Goal: Information Seeking & Learning: Find specific fact

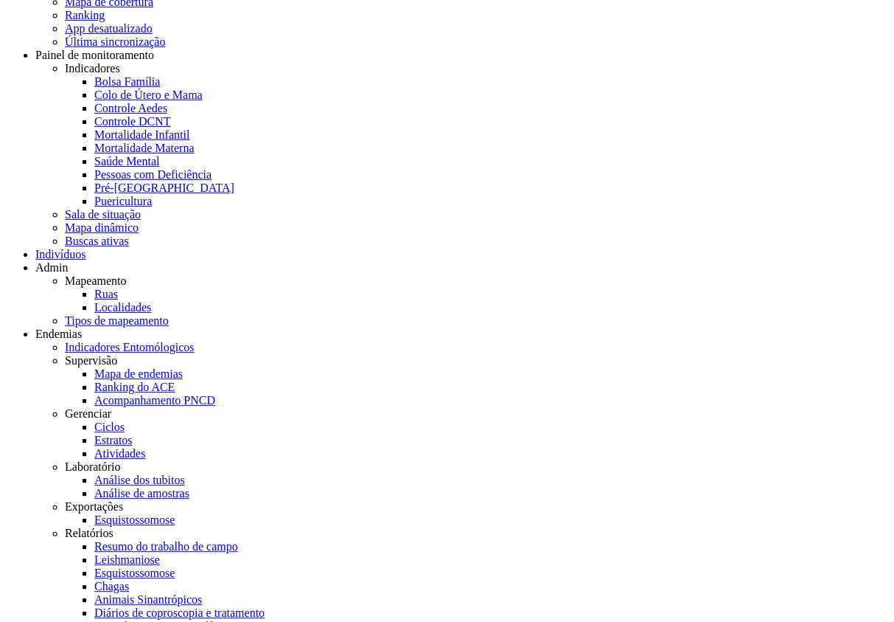
scroll to position [120, 0]
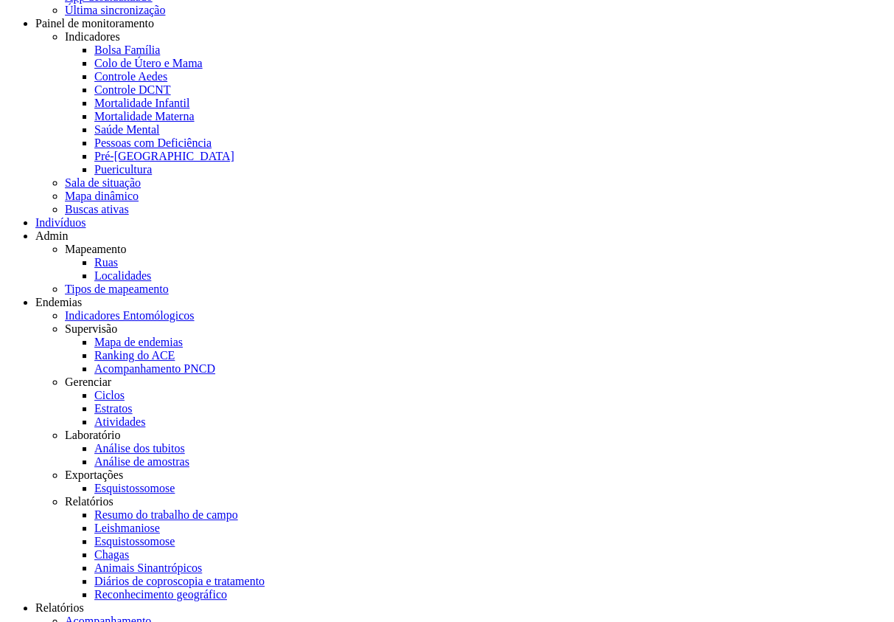
drag, startPoint x: 761, startPoint y: 251, endPoint x: 702, endPoint y: 274, distance: 63.3
drag, startPoint x: 122, startPoint y: 257, endPoint x: 30, endPoint y: 279, distance: 94.8
drag, startPoint x: 682, startPoint y: 254, endPoint x: 744, endPoint y: 257, distance: 62.0
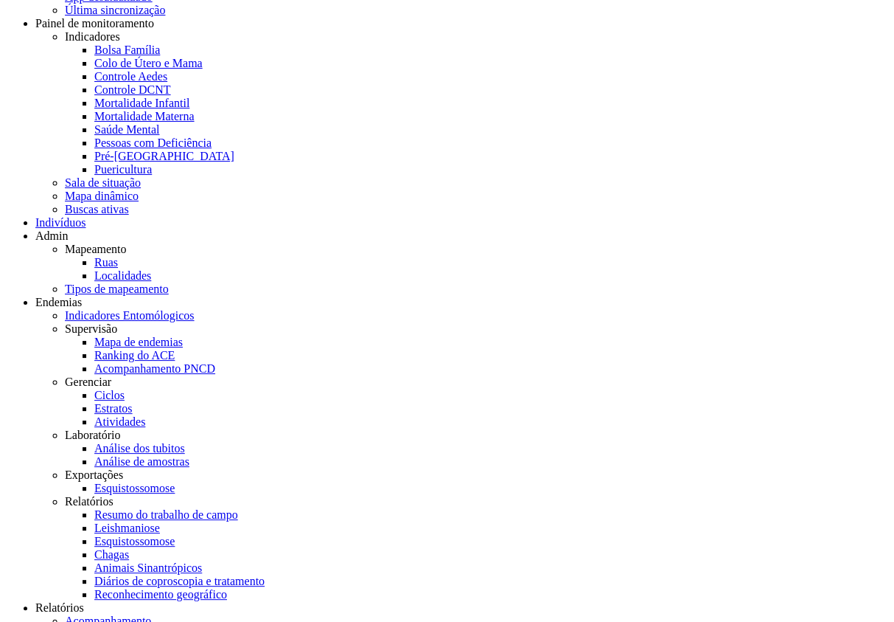
drag, startPoint x: 83, startPoint y: 269, endPoint x: 32, endPoint y: 254, distance: 53.7
copy link "Vinicio [PERSON_NAME]"
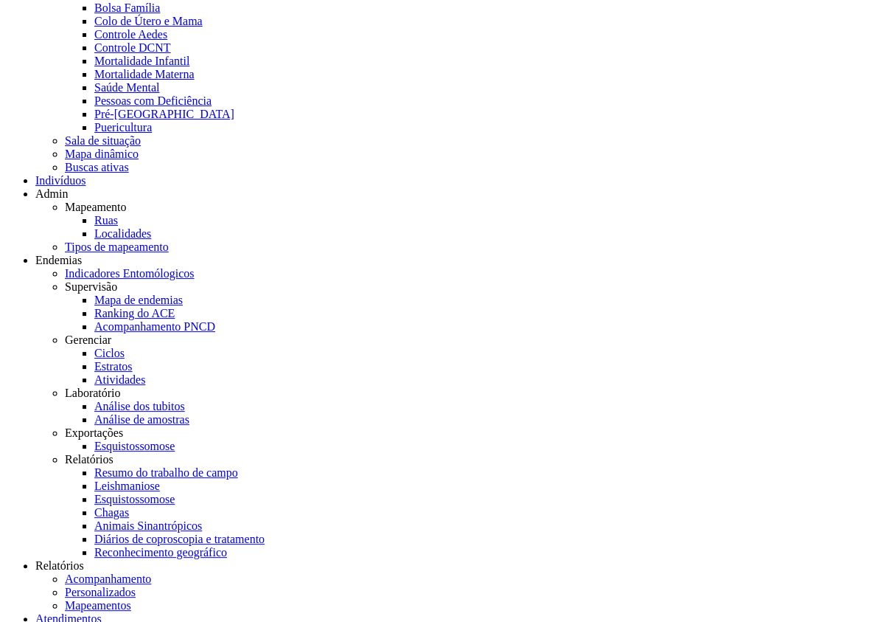
scroll to position [95, 0]
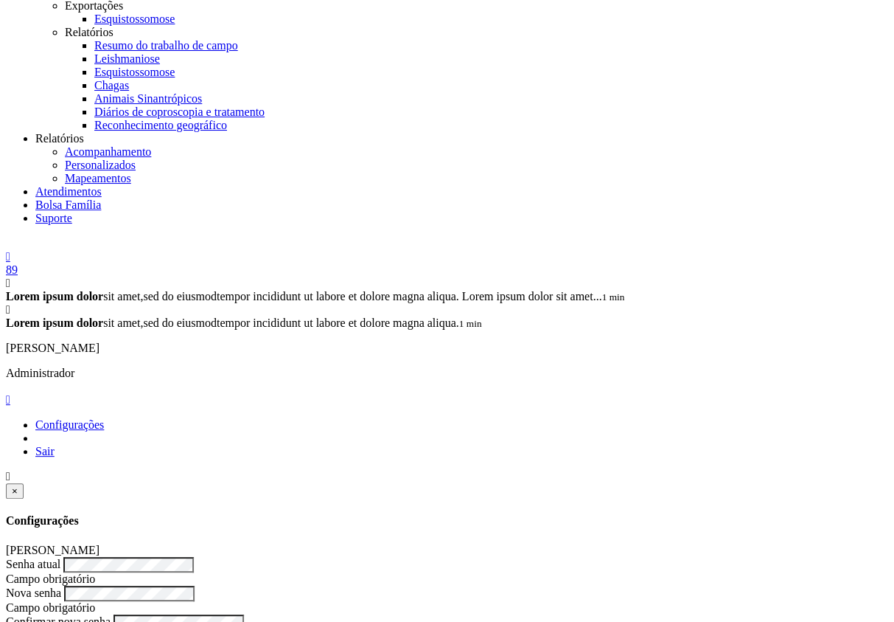
scroll to position [590, 0]
drag, startPoint x: 661, startPoint y: 592, endPoint x: 666, endPoint y: 584, distance: 9.2
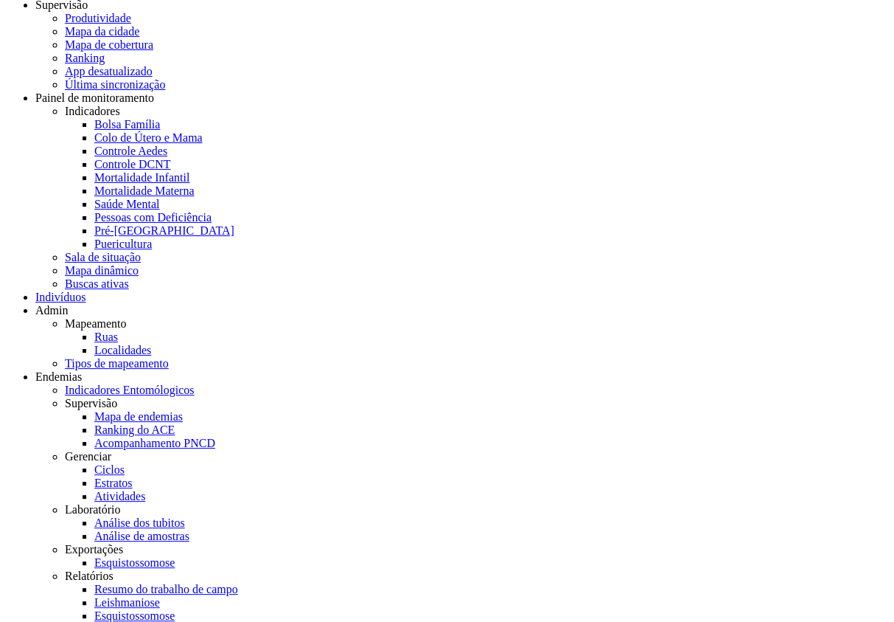
scroll to position [0, 0]
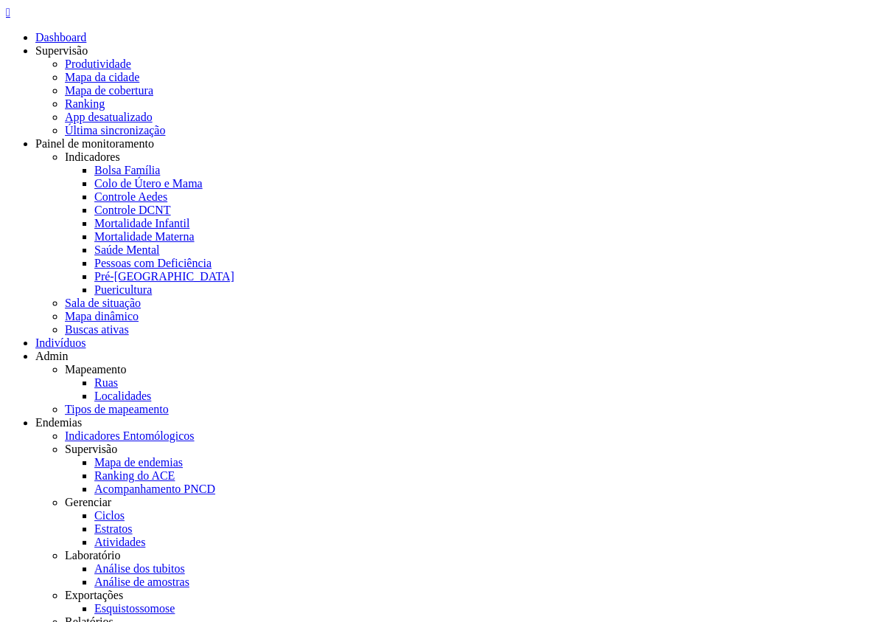
drag, startPoint x: 548, startPoint y: 251, endPoint x: 540, endPoint y: 257, distance: 9.0
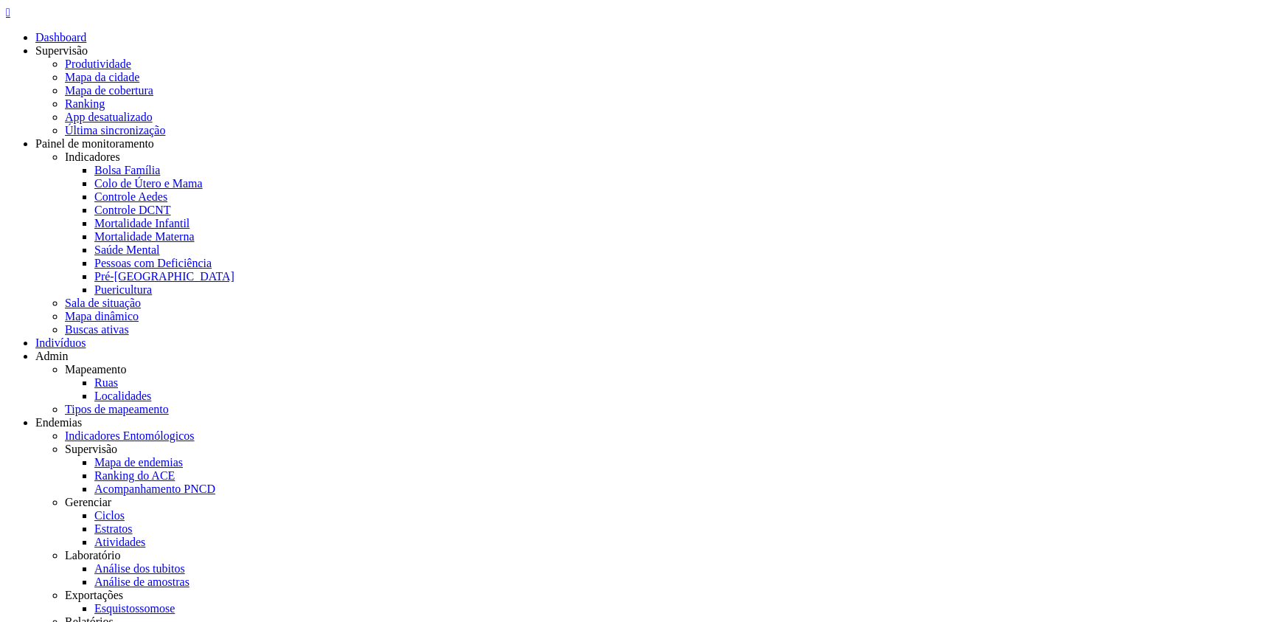
drag, startPoint x: 131, startPoint y: 113, endPoint x: 400, endPoint y: 107, distance: 268.5
drag, startPoint x: 136, startPoint y: 113, endPoint x: 293, endPoint y: 120, distance: 156.5
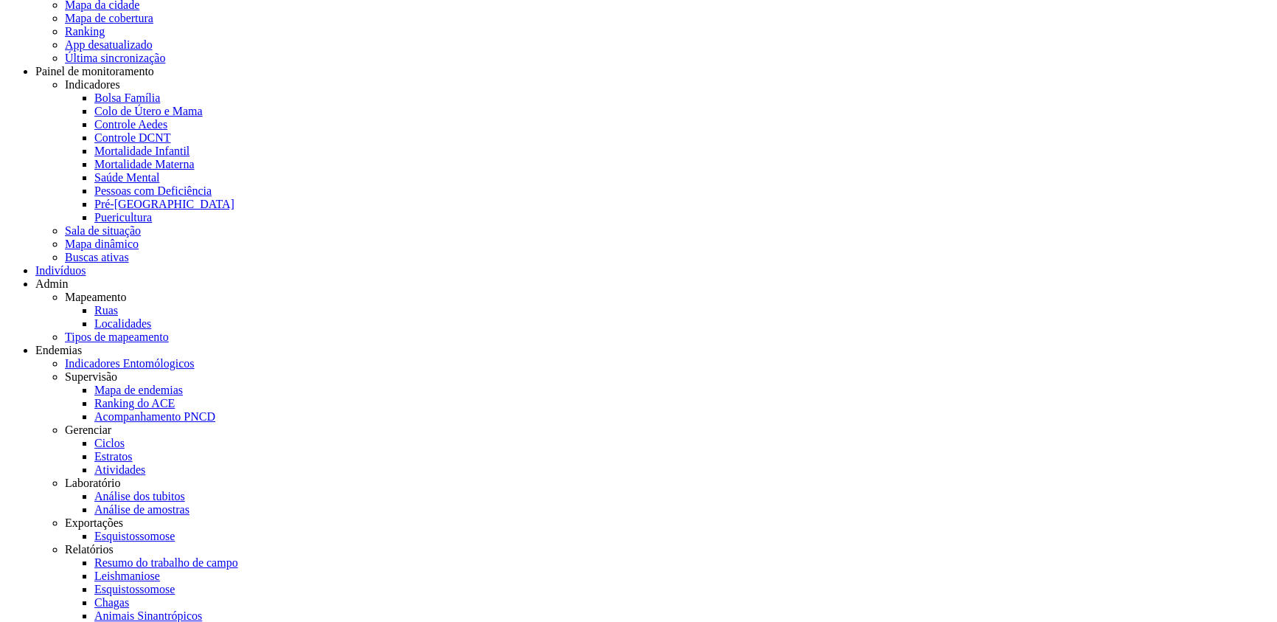
scroll to position [120, 0]
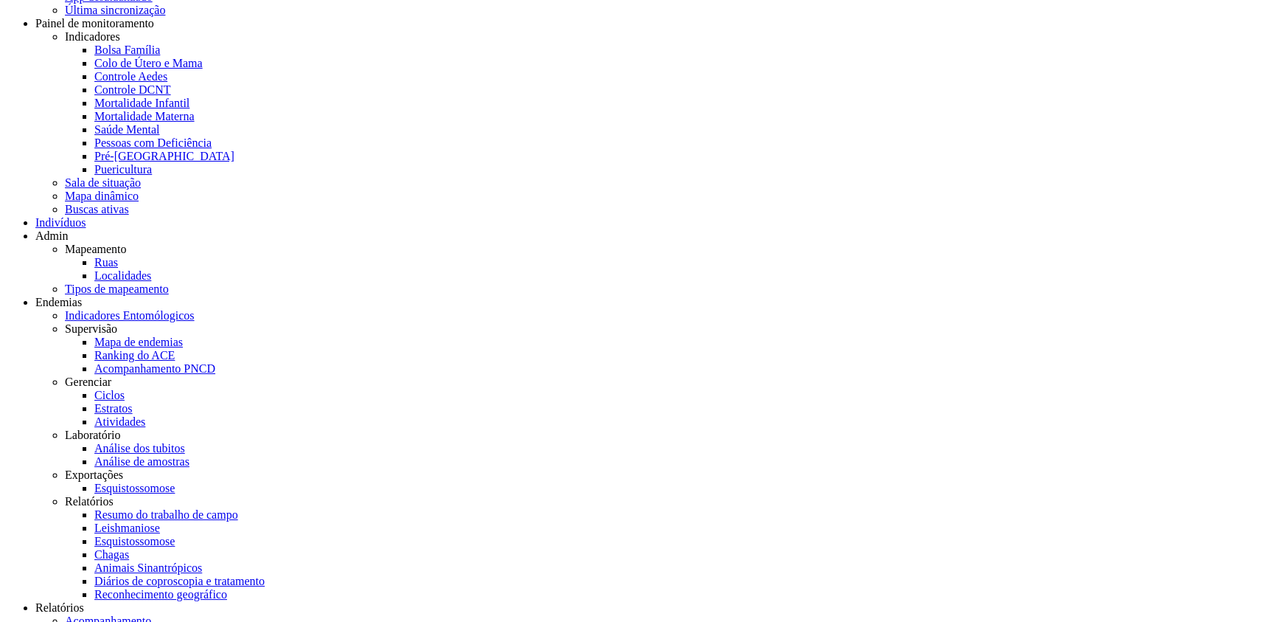
drag, startPoint x: 1037, startPoint y: 242, endPoint x: 1019, endPoint y: 240, distance: 18.6
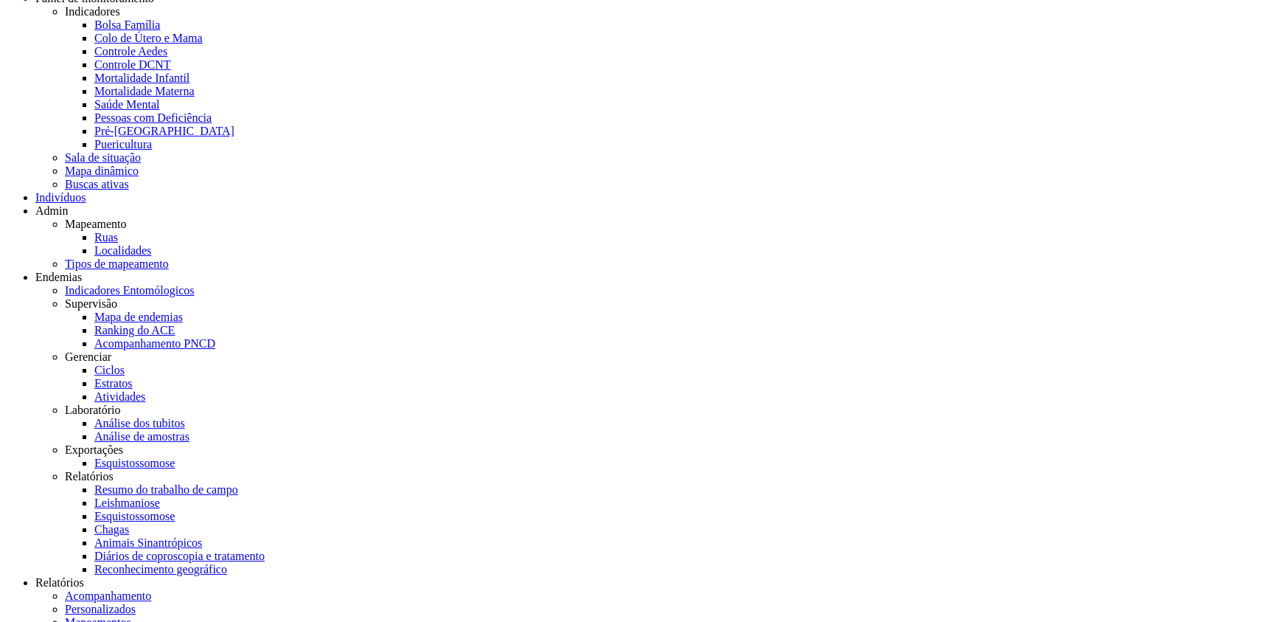
scroll to position [0, 0]
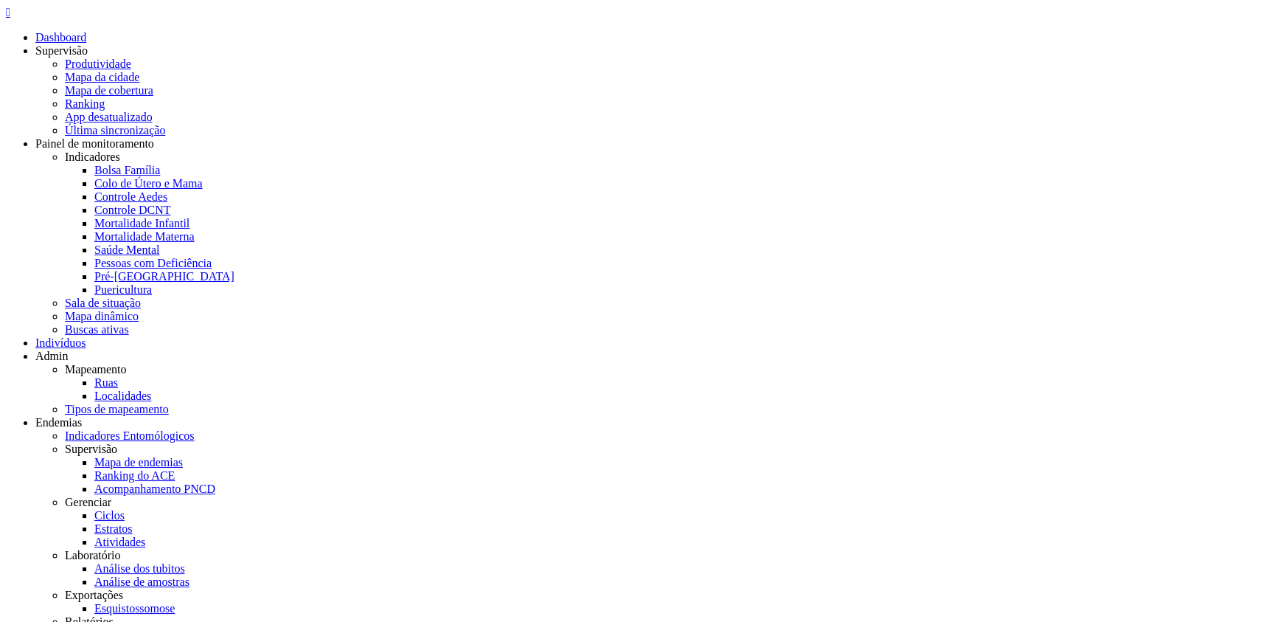
select select "***"
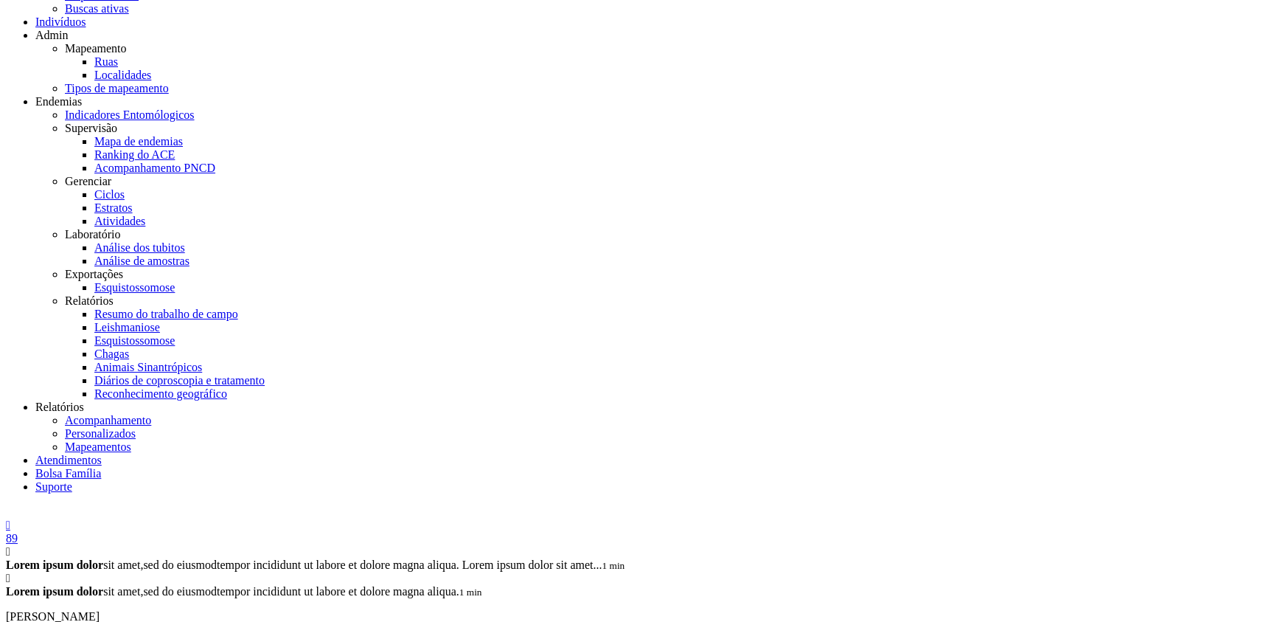
scroll to position [300, 0]
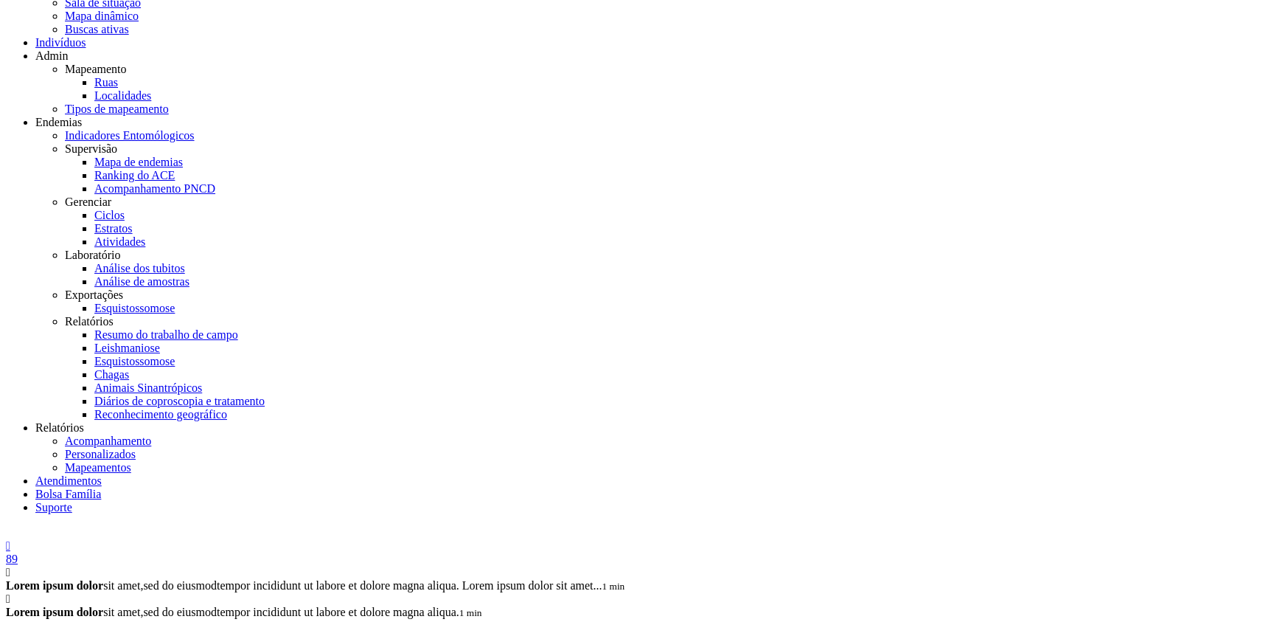
drag, startPoint x: 588, startPoint y: 312, endPoint x: 620, endPoint y: 318, distance: 33.0
drag, startPoint x: 580, startPoint y: 391, endPoint x: 629, endPoint y: 409, distance: 52.7
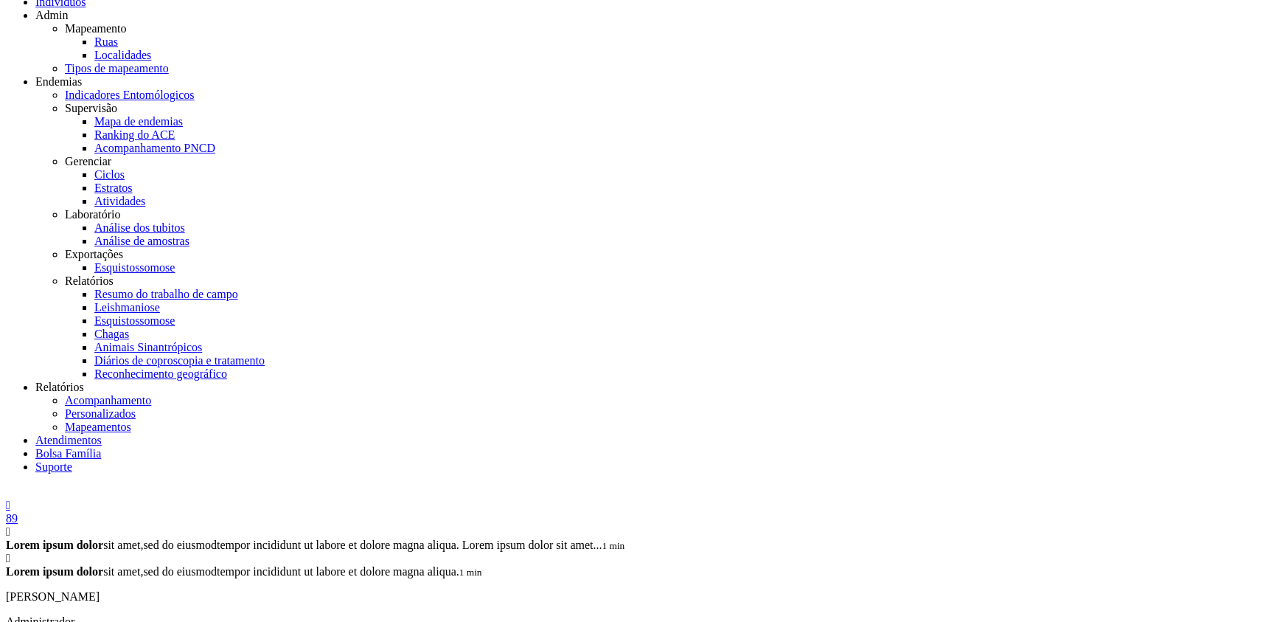
scroll to position [0, 0]
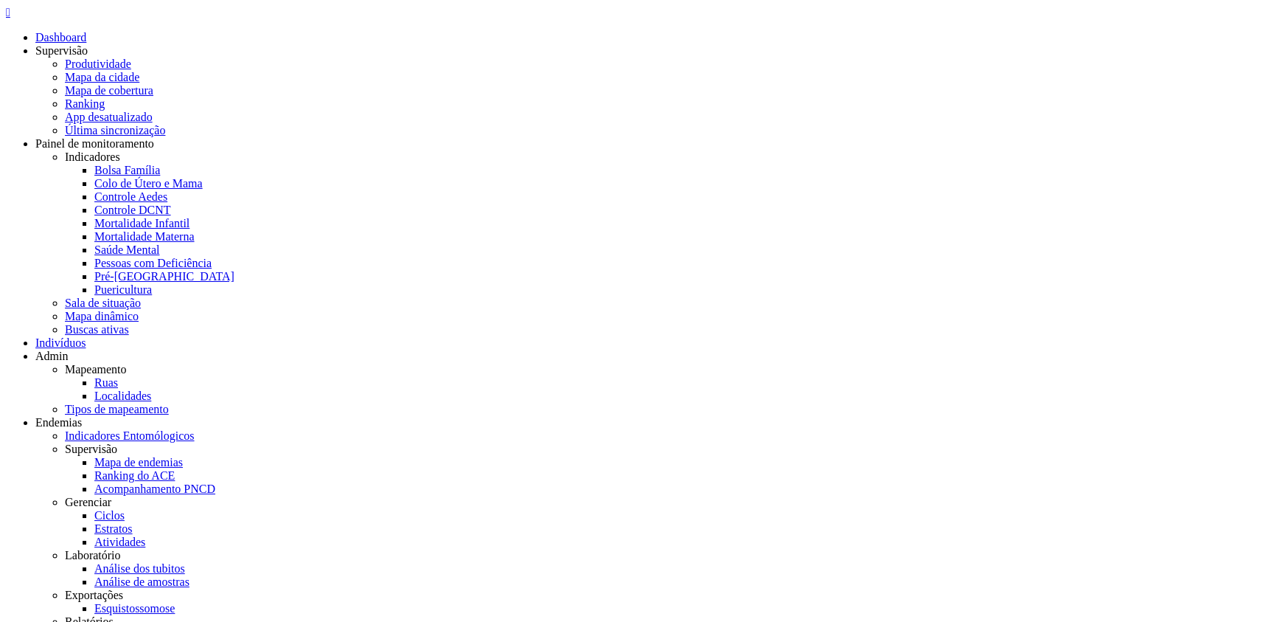
drag, startPoint x: 327, startPoint y: 114, endPoint x: 154, endPoint y: 101, distance: 173.1
copy p "Ubiratania [PERSON_NAME]"
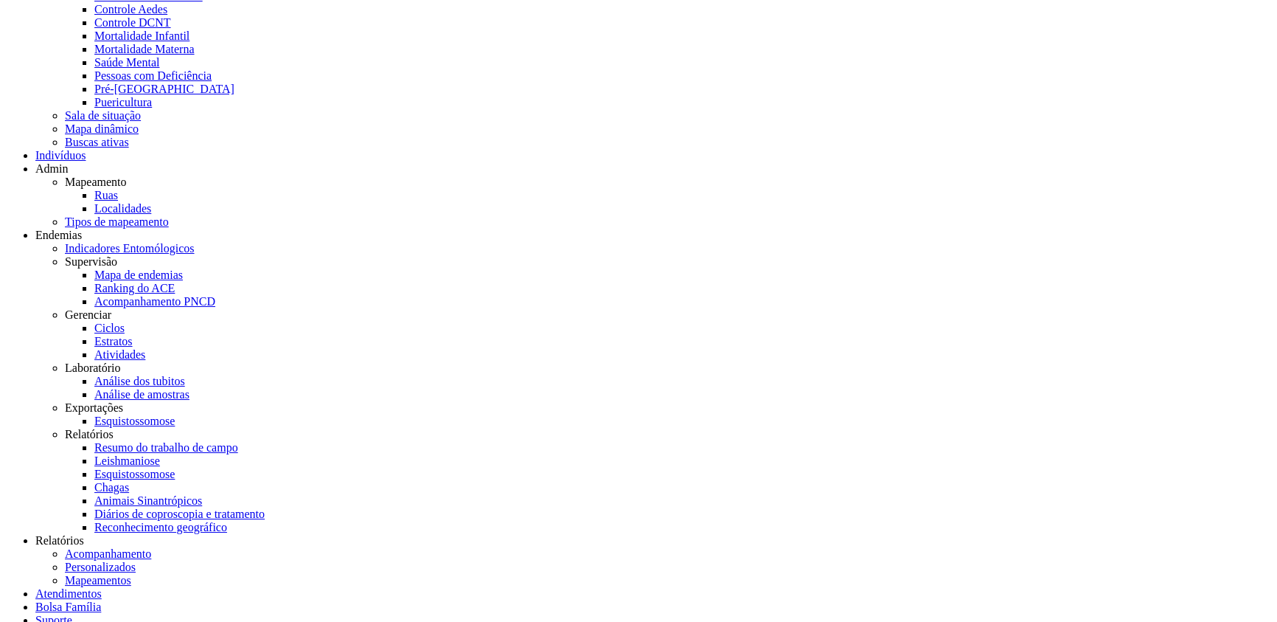
scroll to position [220, 0]
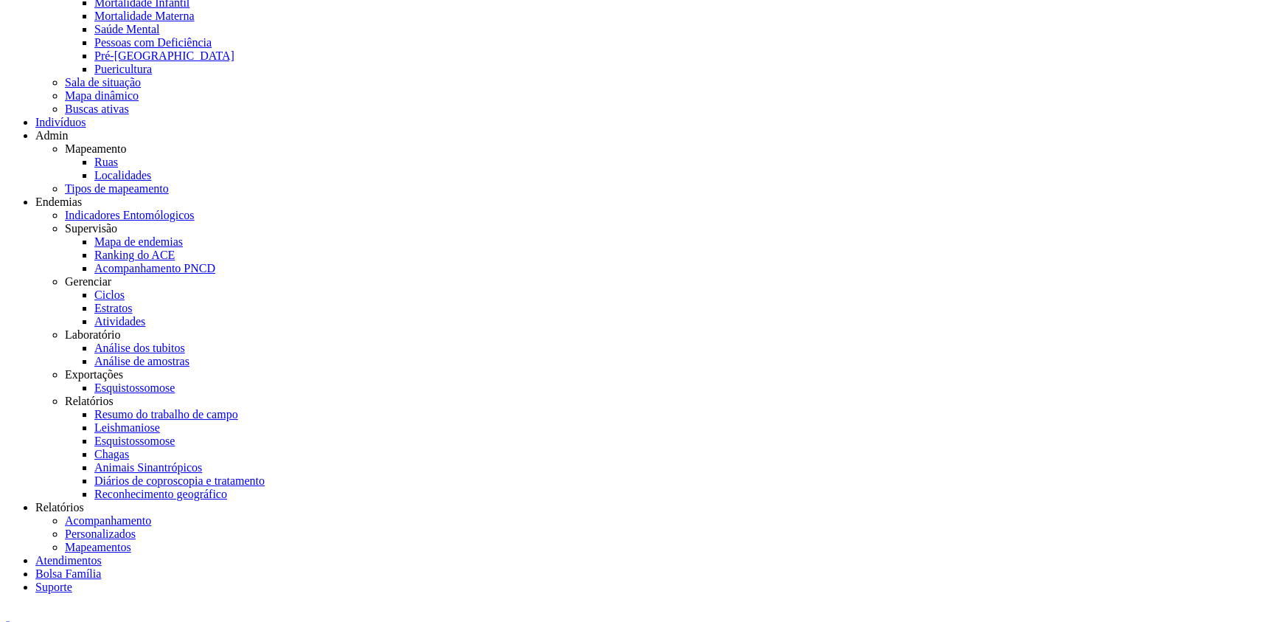
drag, startPoint x: 589, startPoint y: 391, endPoint x: 610, endPoint y: 387, distance: 21.0
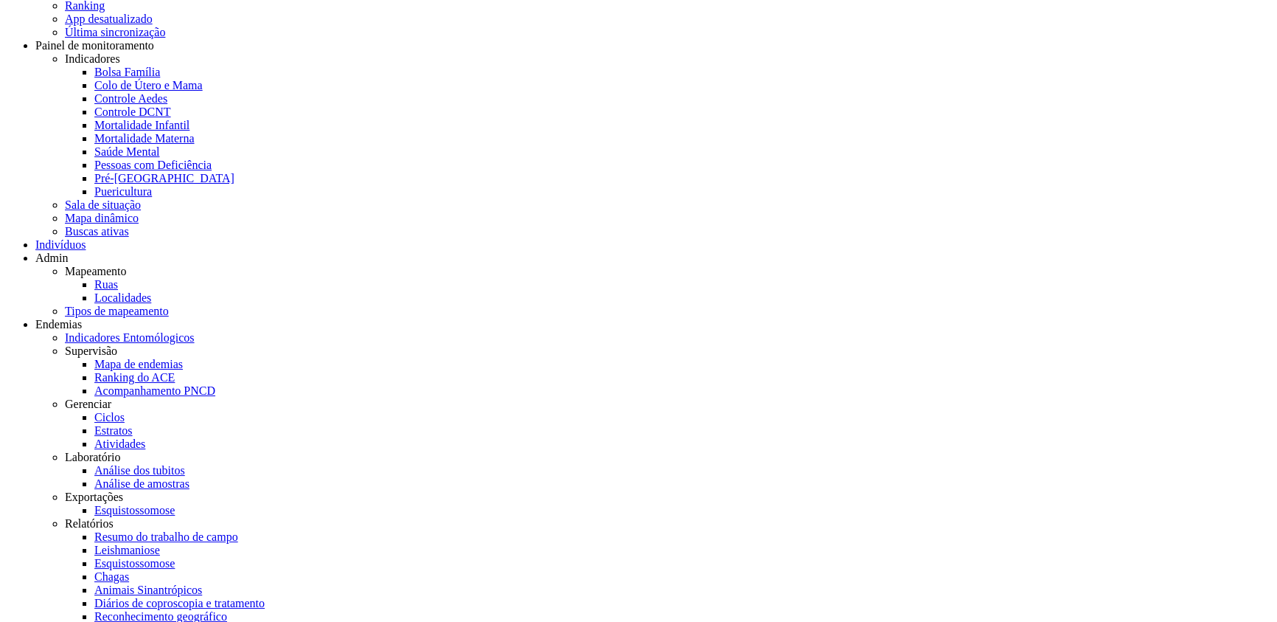
scroll to position [0, 0]
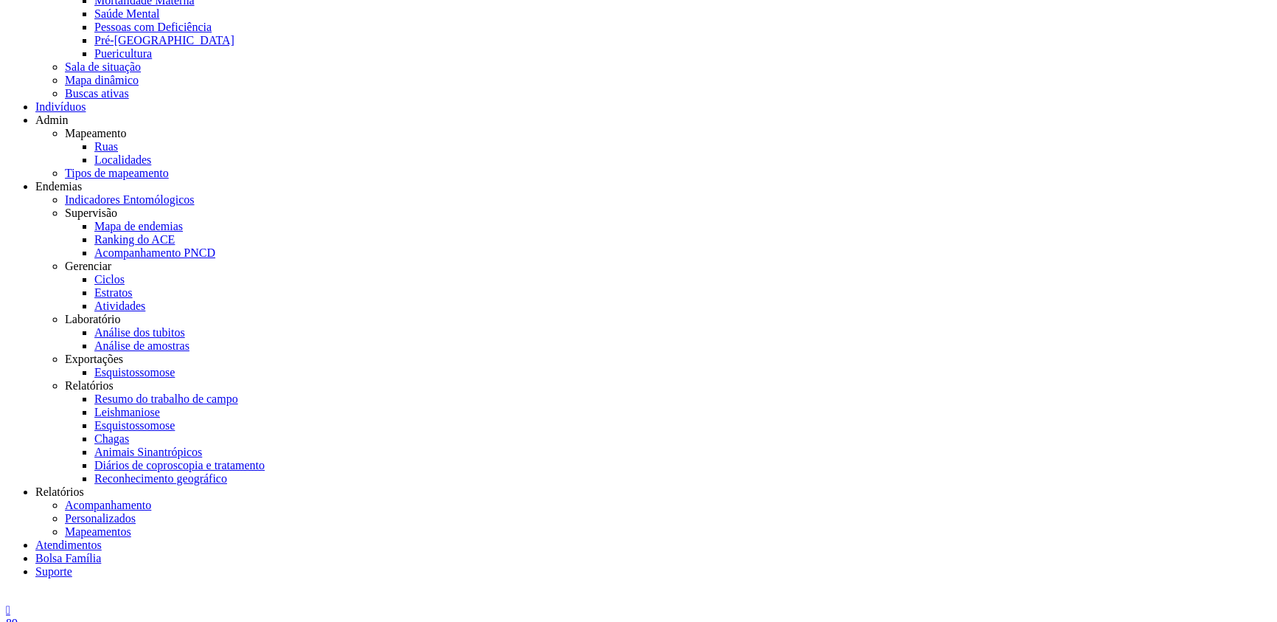
scroll to position [241, 0]
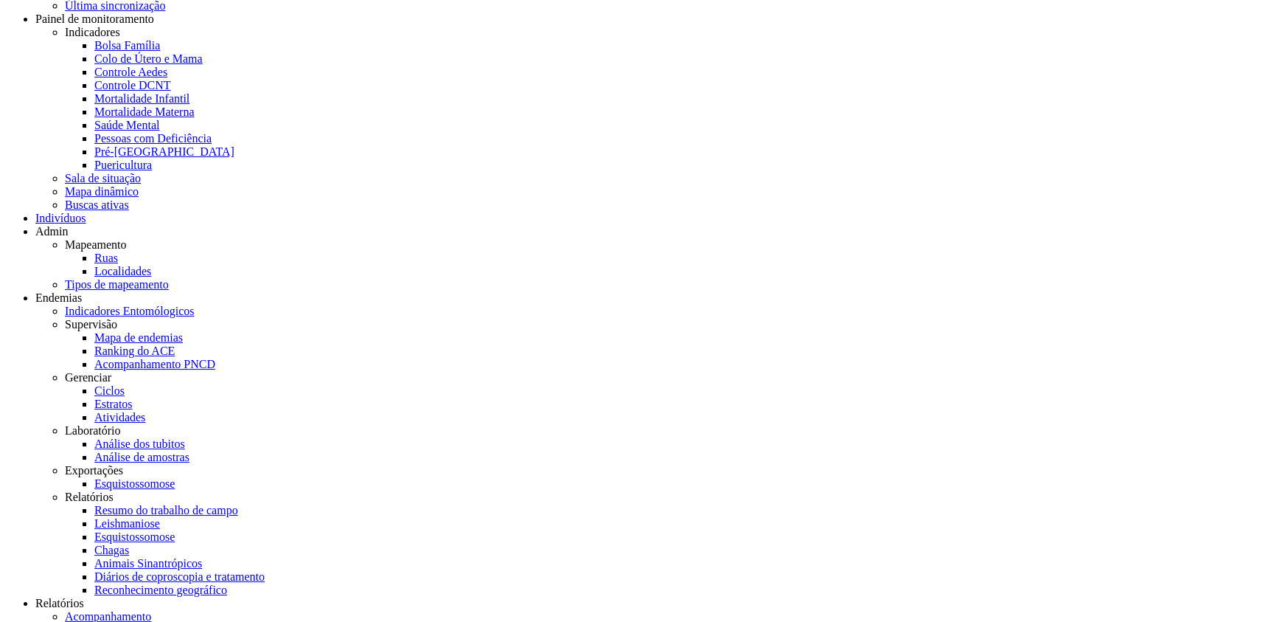
scroll to position [0, 0]
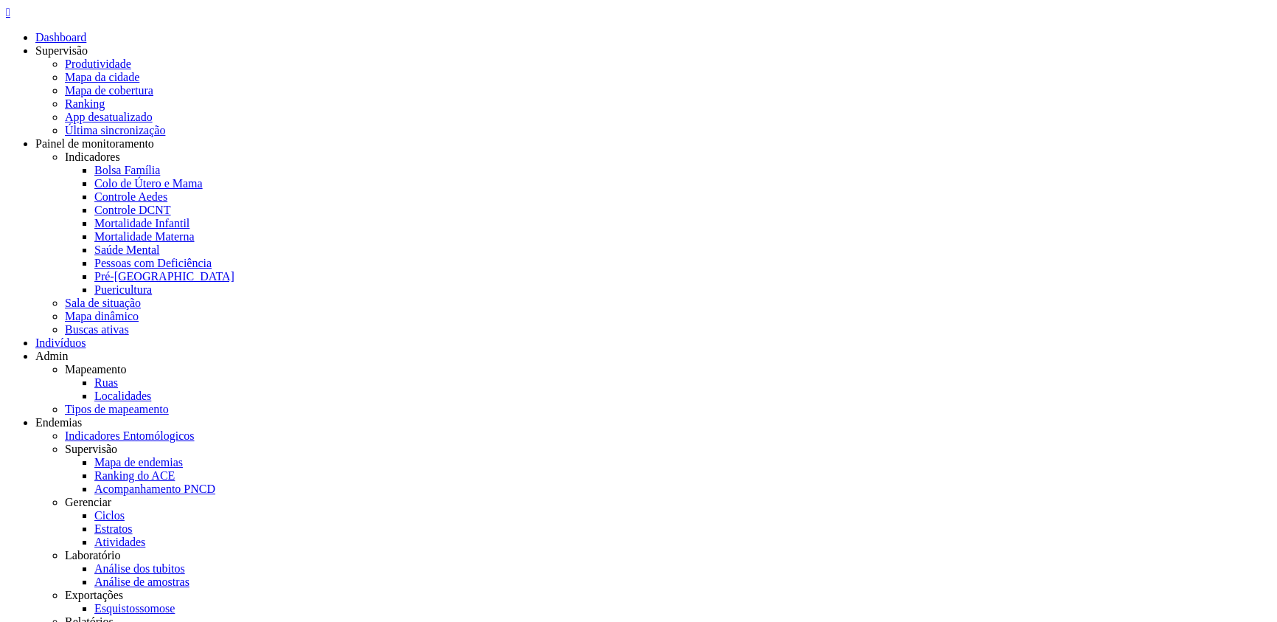
select select "***"
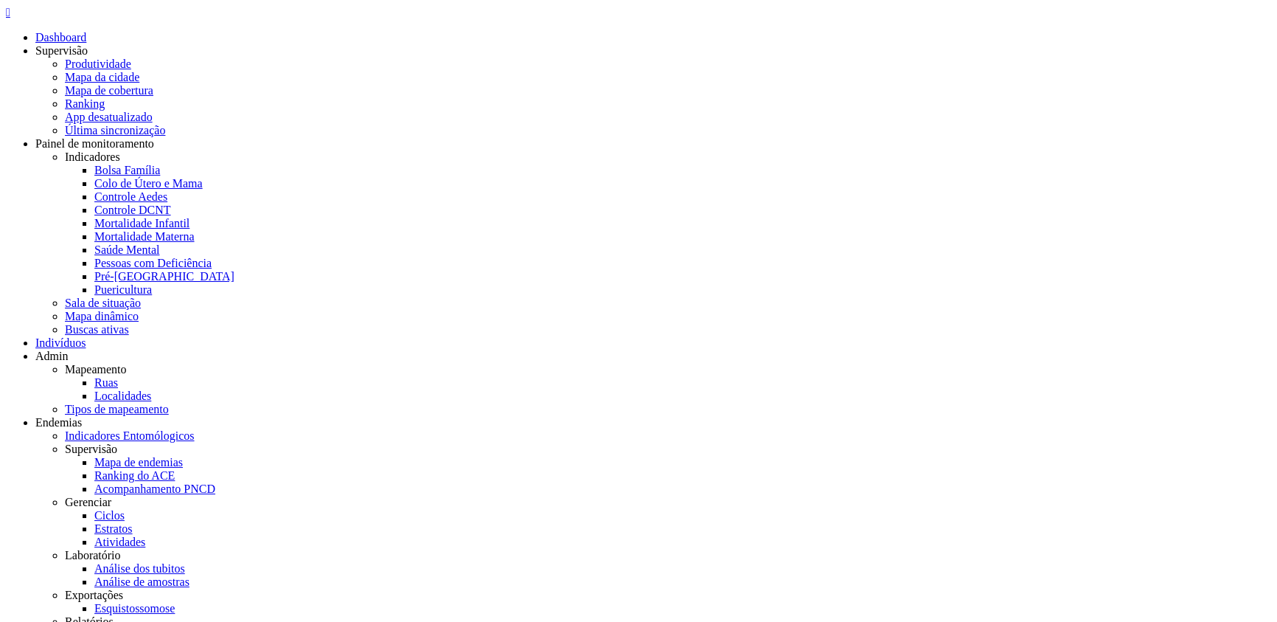
copy span "4468074"
